Goal: Go to known website: Access a specific website the user already knows

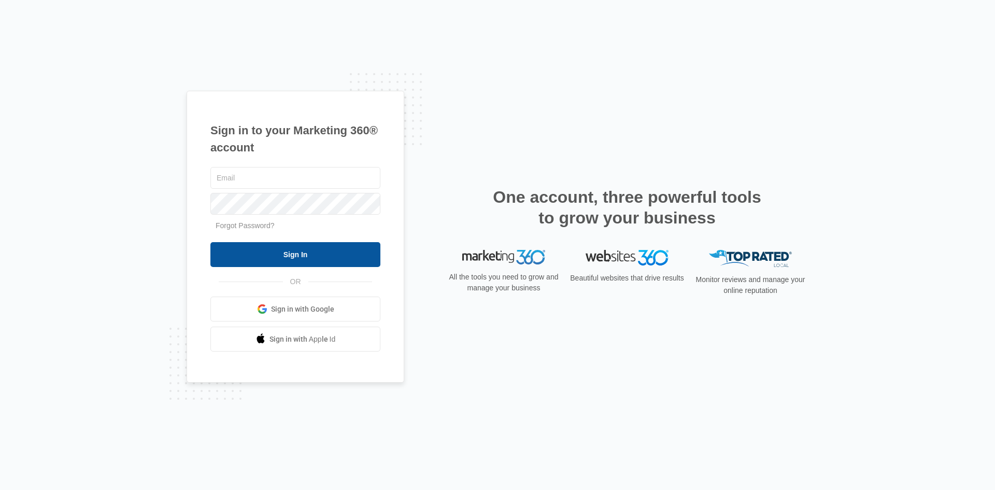
click at [304, 260] on input "Sign In" at bounding box center [296, 254] width 170 height 25
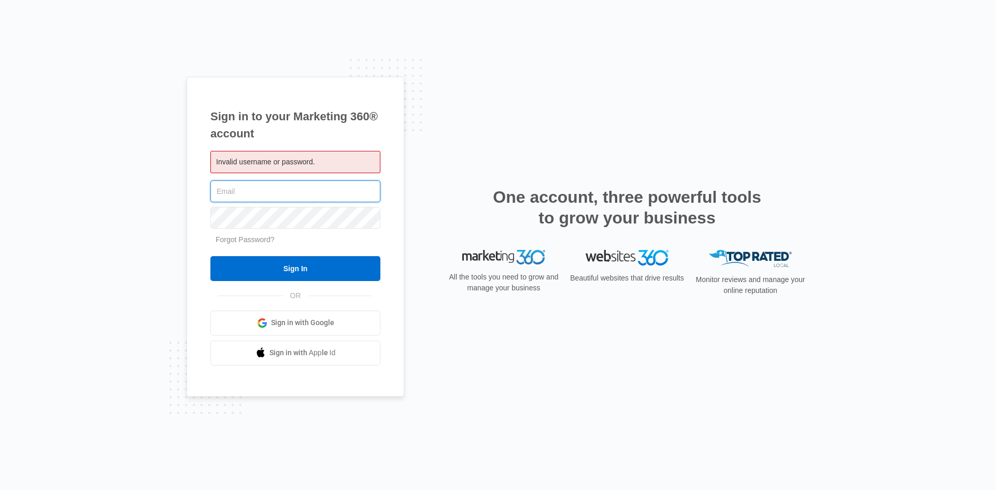
type input "accurayvin@gmail.com"
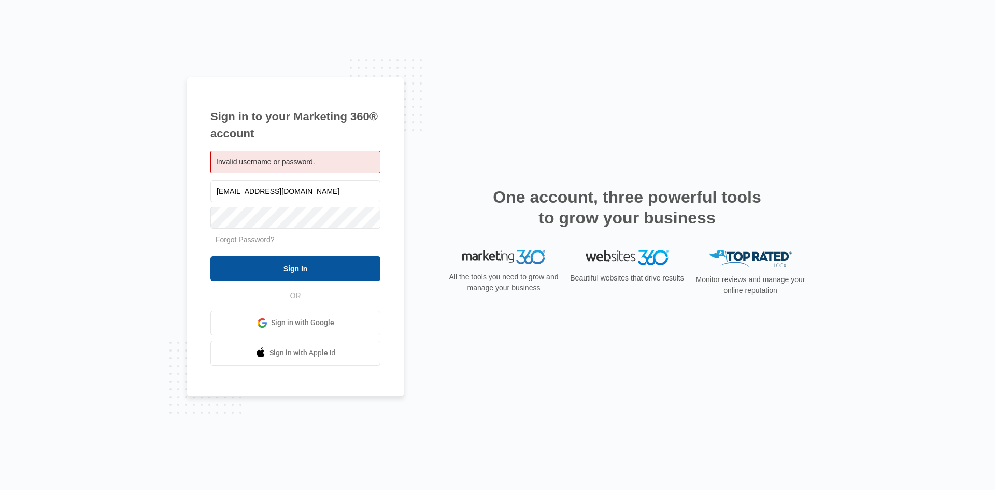
click at [317, 265] on input "Sign In" at bounding box center [296, 268] width 170 height 25
